Goal: Task Accomplishment & Management: Manage account settings

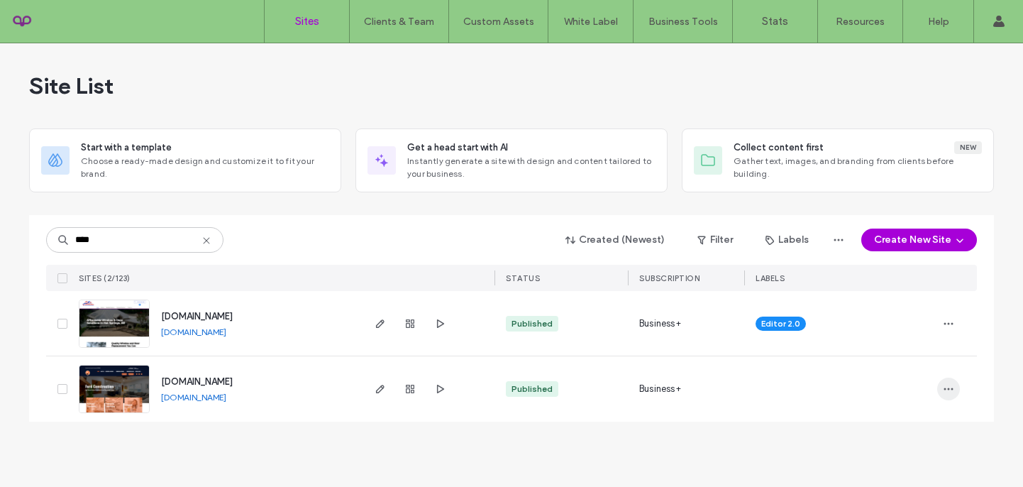
type input "****"
click at [952, 390] on icon "button" at bounding box center [948, 388] width 11 height 11
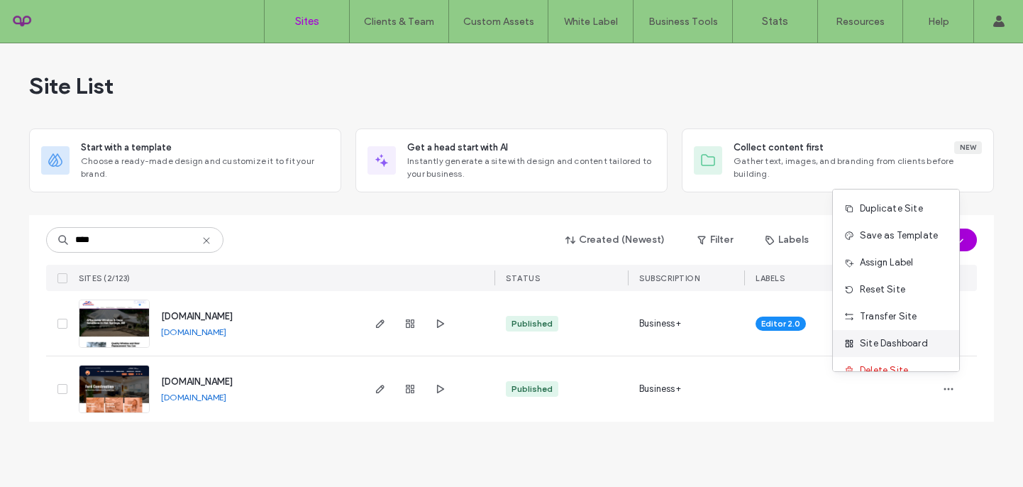
click at [888, 342] on span "Site Dashboard" at bounding box center [894, 343] width 68 height 14
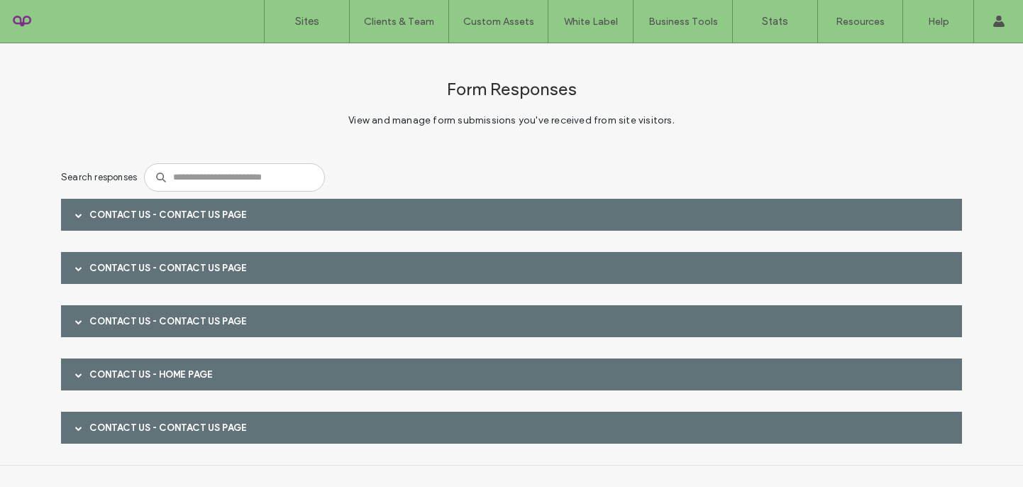
click at [76, 214] on span at bounding box center [78, 214] width 7 height 7
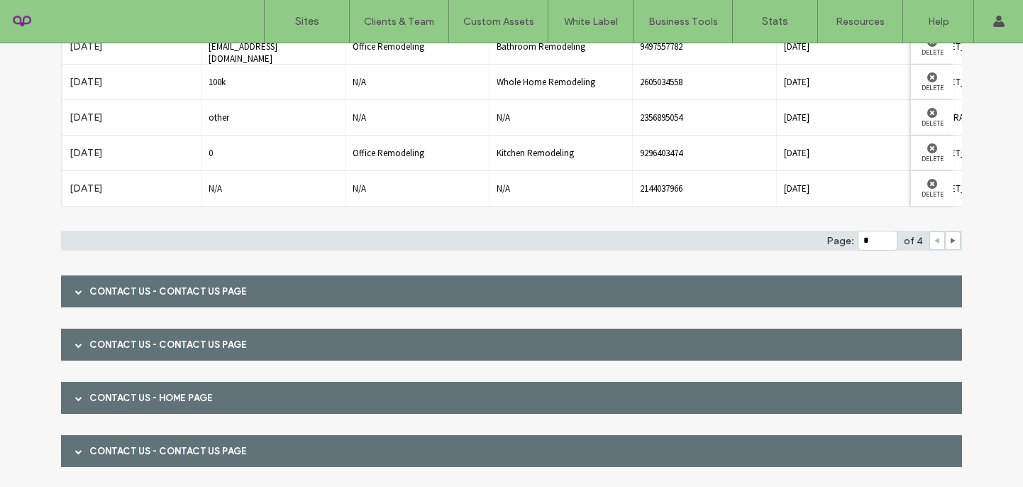
scroll to position [267, 0]
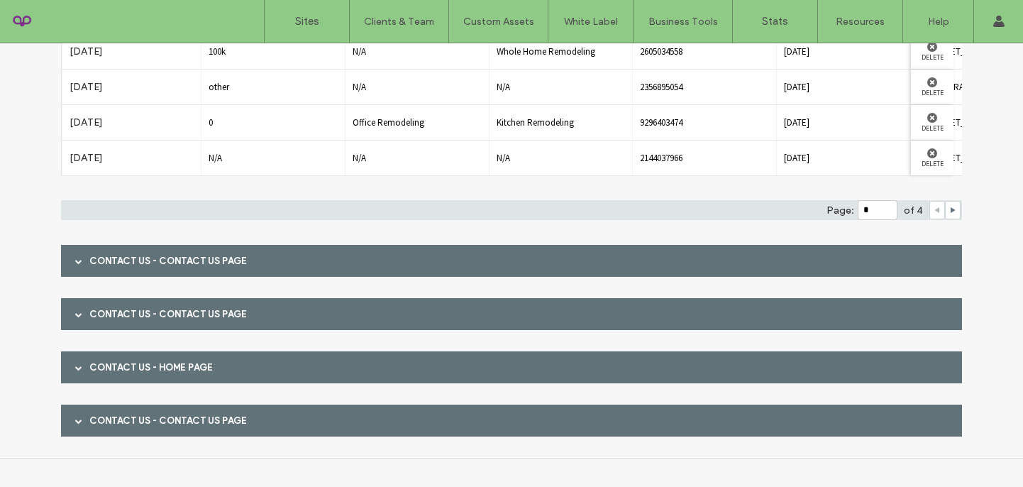
click at [75, 262] on span at bounding box center [78, 261] width 7 height 7
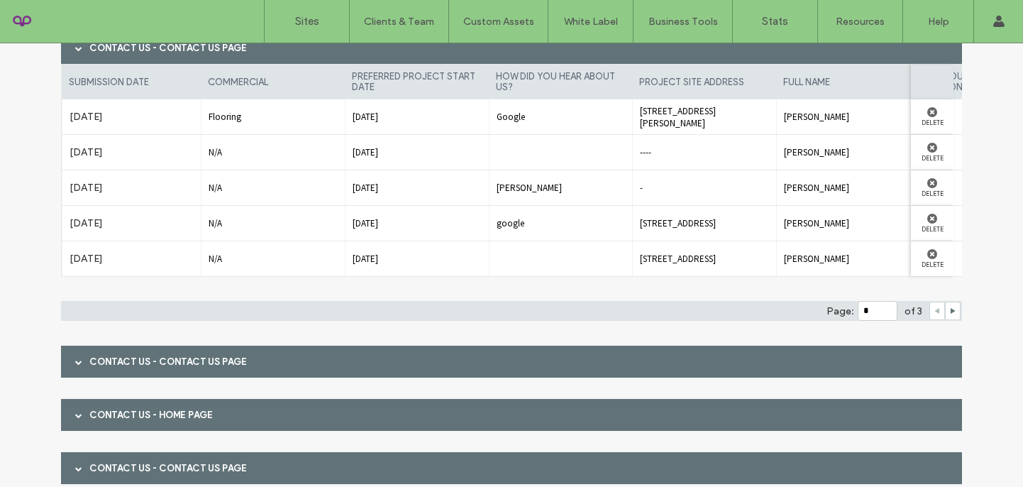
scroll to position [496, 0]
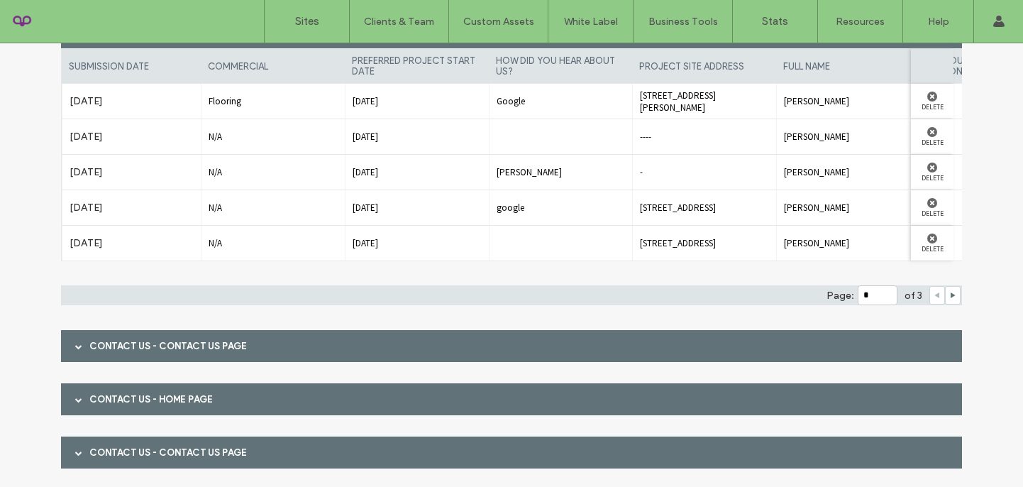
click at [75, 350] on span at bounding box center [78, 345] width 7 height 25
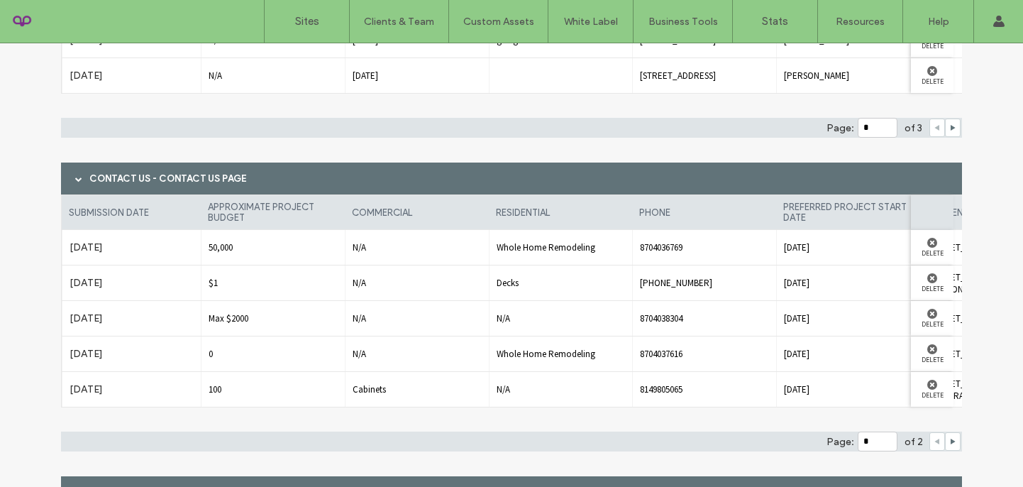
scroll to position [665, 0]
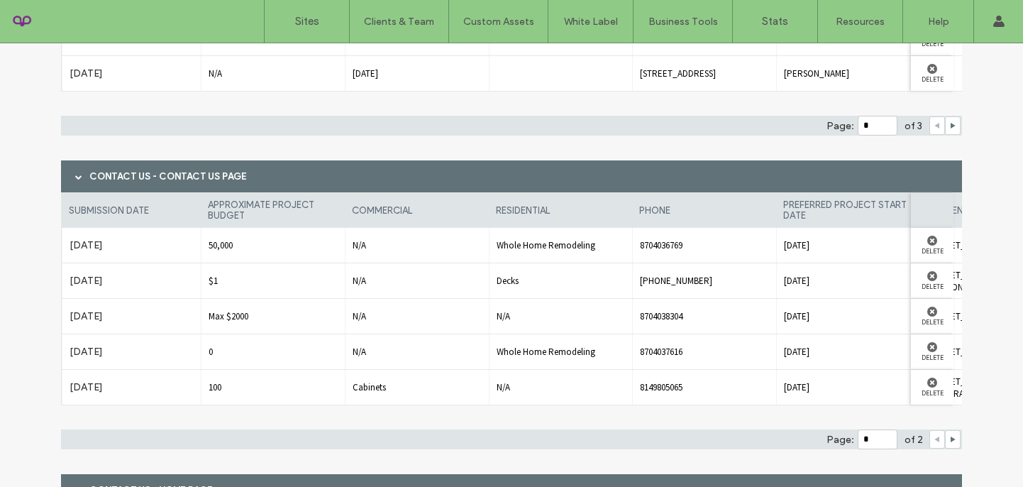
click at [75, 173] on span at bounding box center [78, 176] width 7 height 7
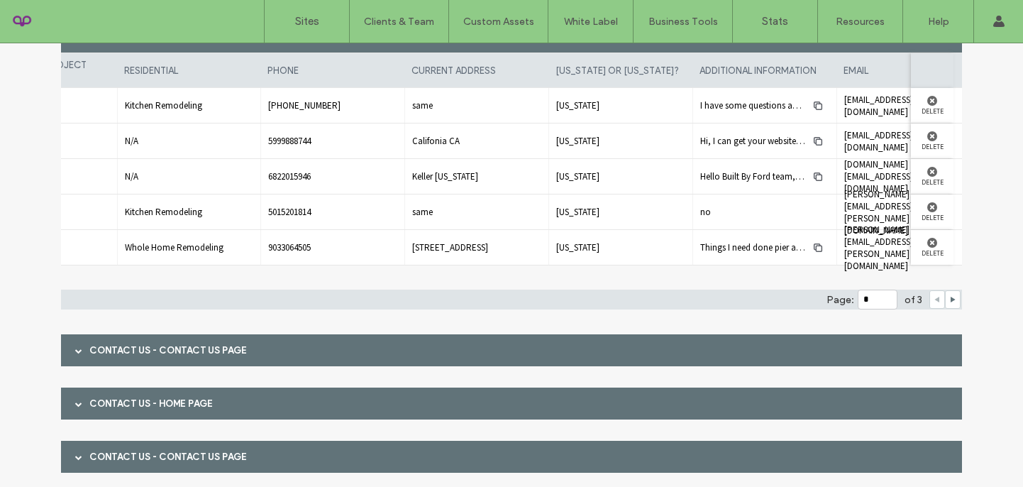
scroll to position [528, 0]
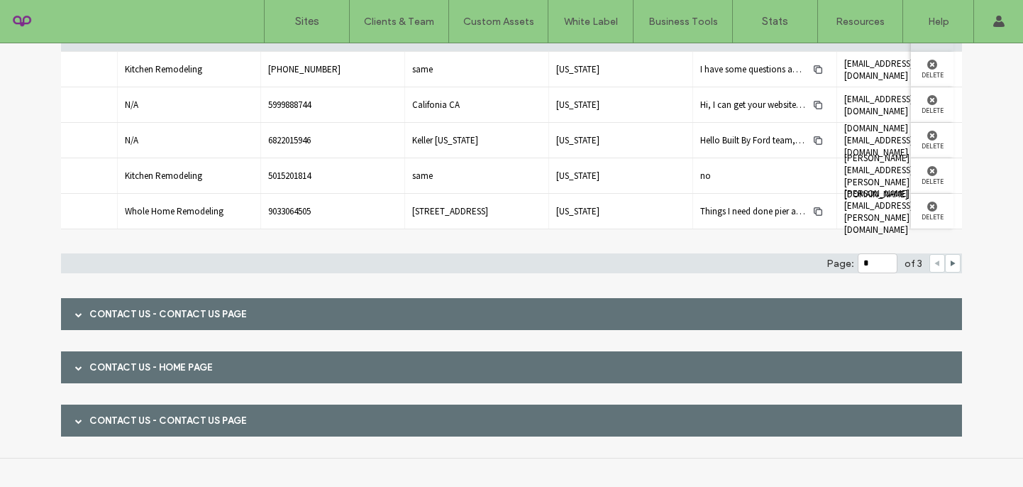
click at [105, 422] on div "Contact Us - Contact us page" at bounding box center [511, 420] width 901 height 32
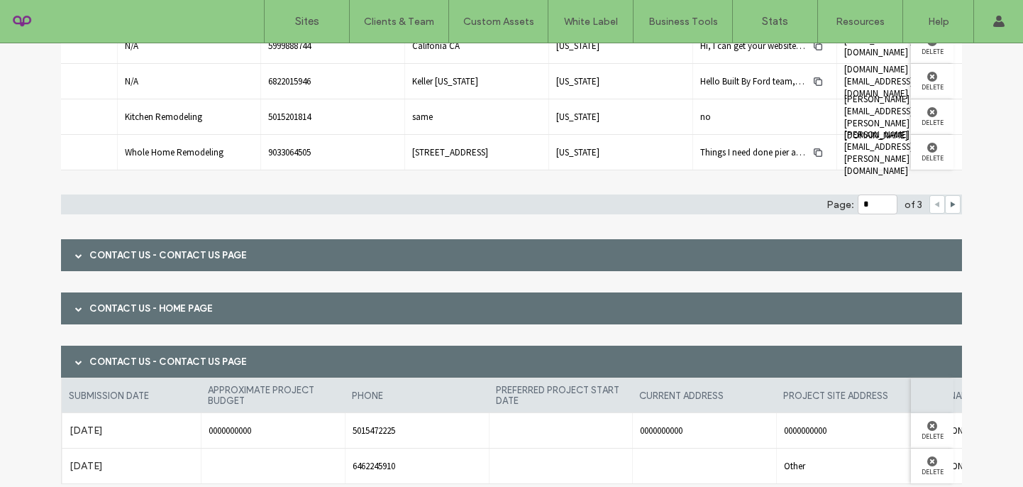
scroll to position [652, 0]
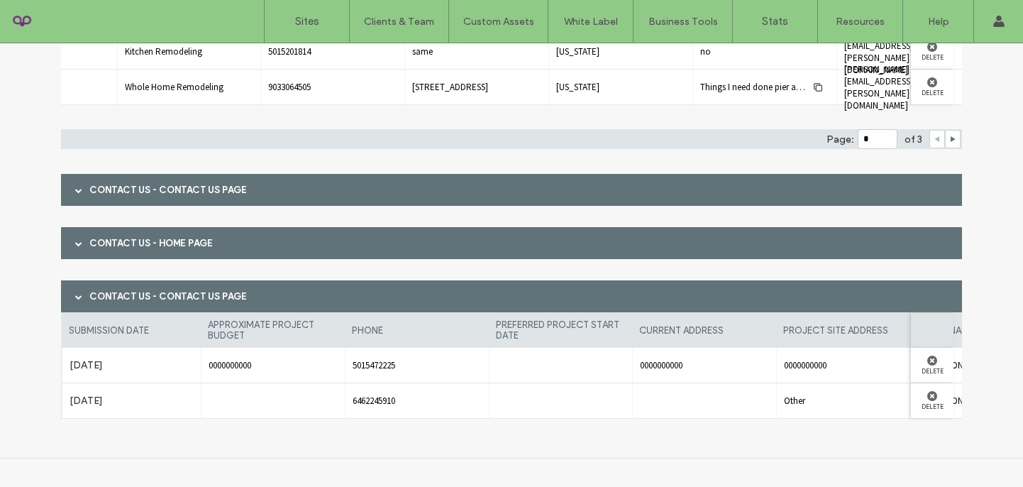
click at [102, 251] on div "Contact Us - Home page" at bounding box center [511, 243] width 901 height 32
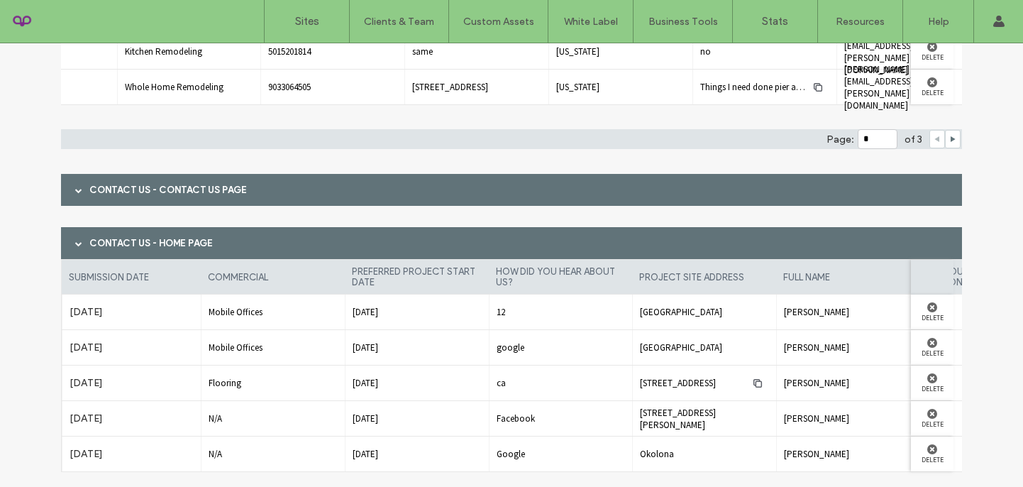
click at [86, 188] on div "Contact Us - Contact us page" at bounding box center [511, 190] width 901 height 32
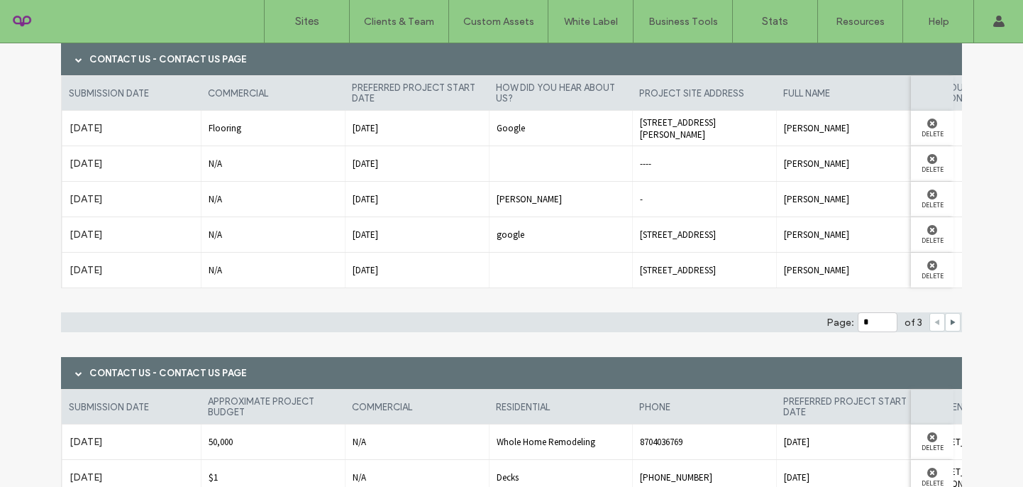
scroll to position [474, 0]
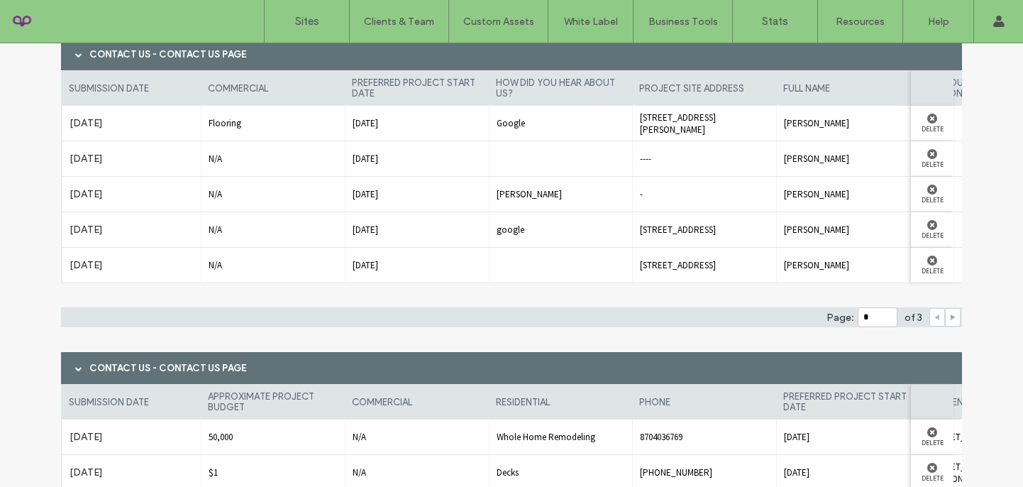
click at [951, 316] on use at bounding box center [953, 317] width 5 height 6
type input "*"
